Goal: Find specific page/section

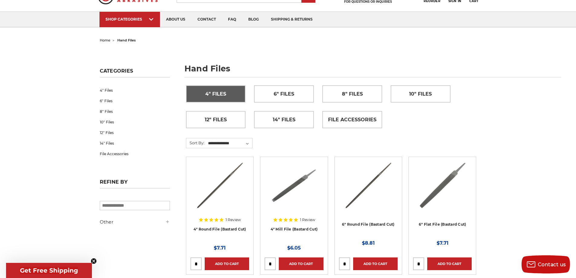
click at [215, 97] on span "4" Files" at bounding box center [215, 94] width 21 height 10
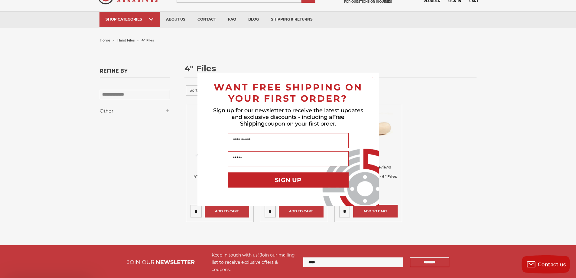
scroll to position [60, 0]
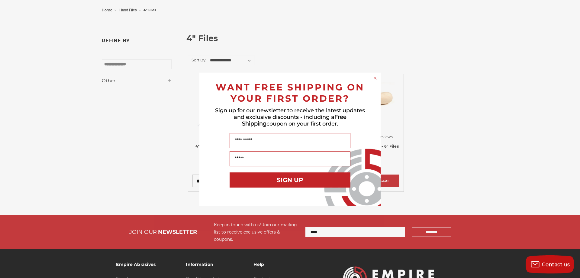
click at [373, 77] on circle "Close dialog" at bounding box center [376, 78] width 6 height 6
